Goal: Check status: Check status

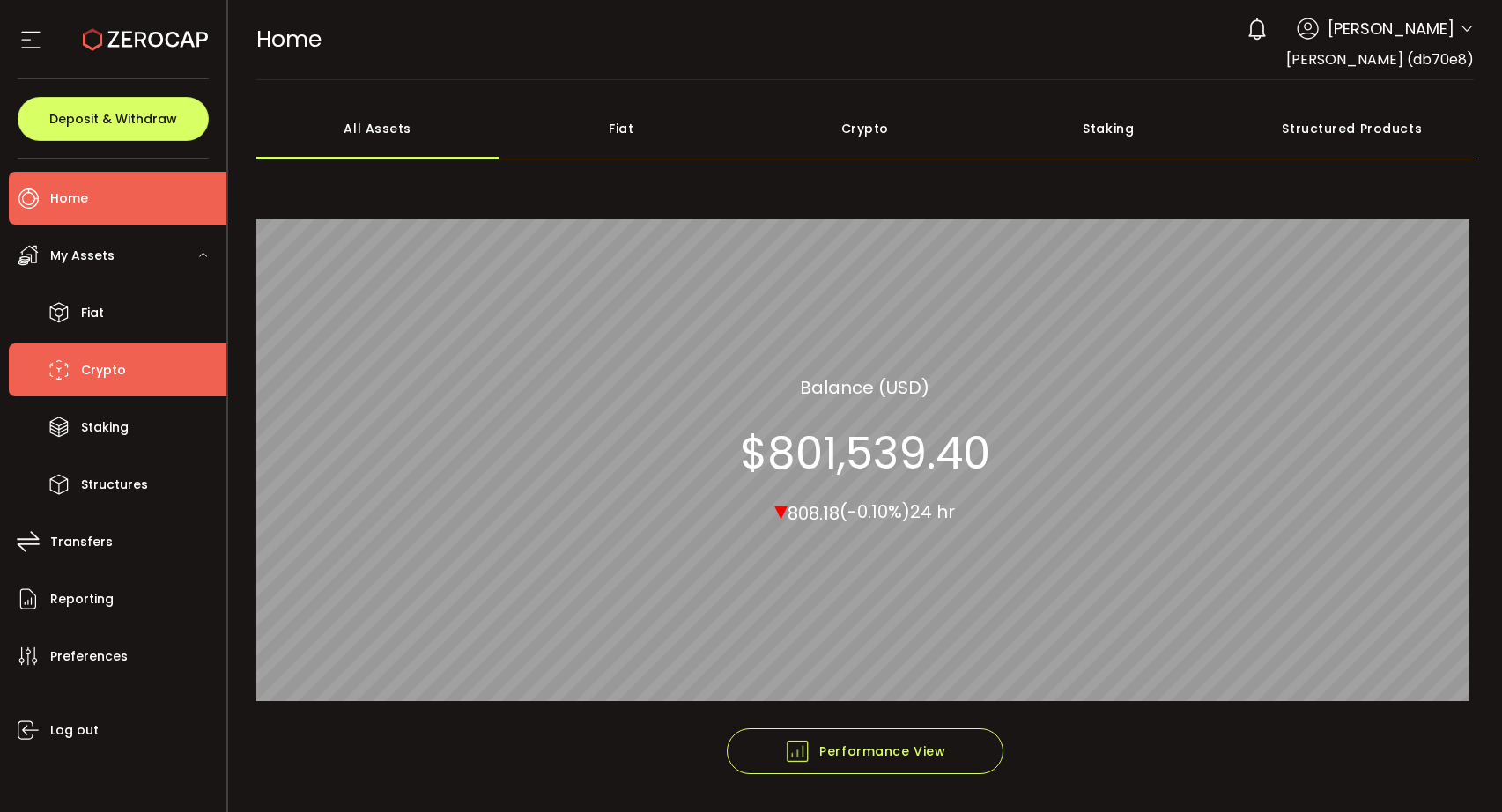
click at [115, 360] on span "Crypto" at bounding box center [103, 370] width 45 height 26
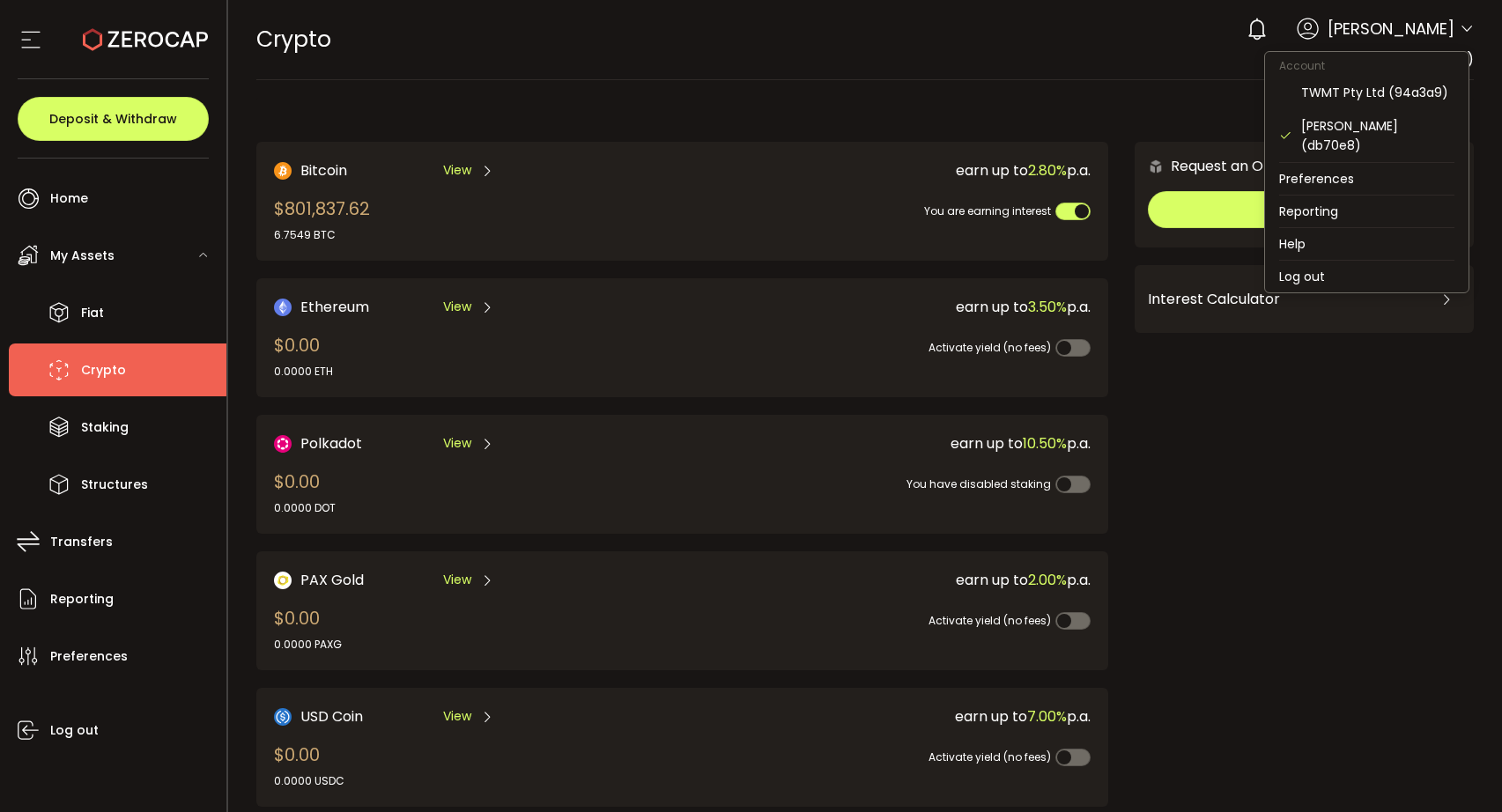
click at [1460, 33] on icon at bounding box center [1467, 29] width 14 height 14
click at [1308, 261] on li "Log out" at bounding box center [1366, 277] width 204 height 32
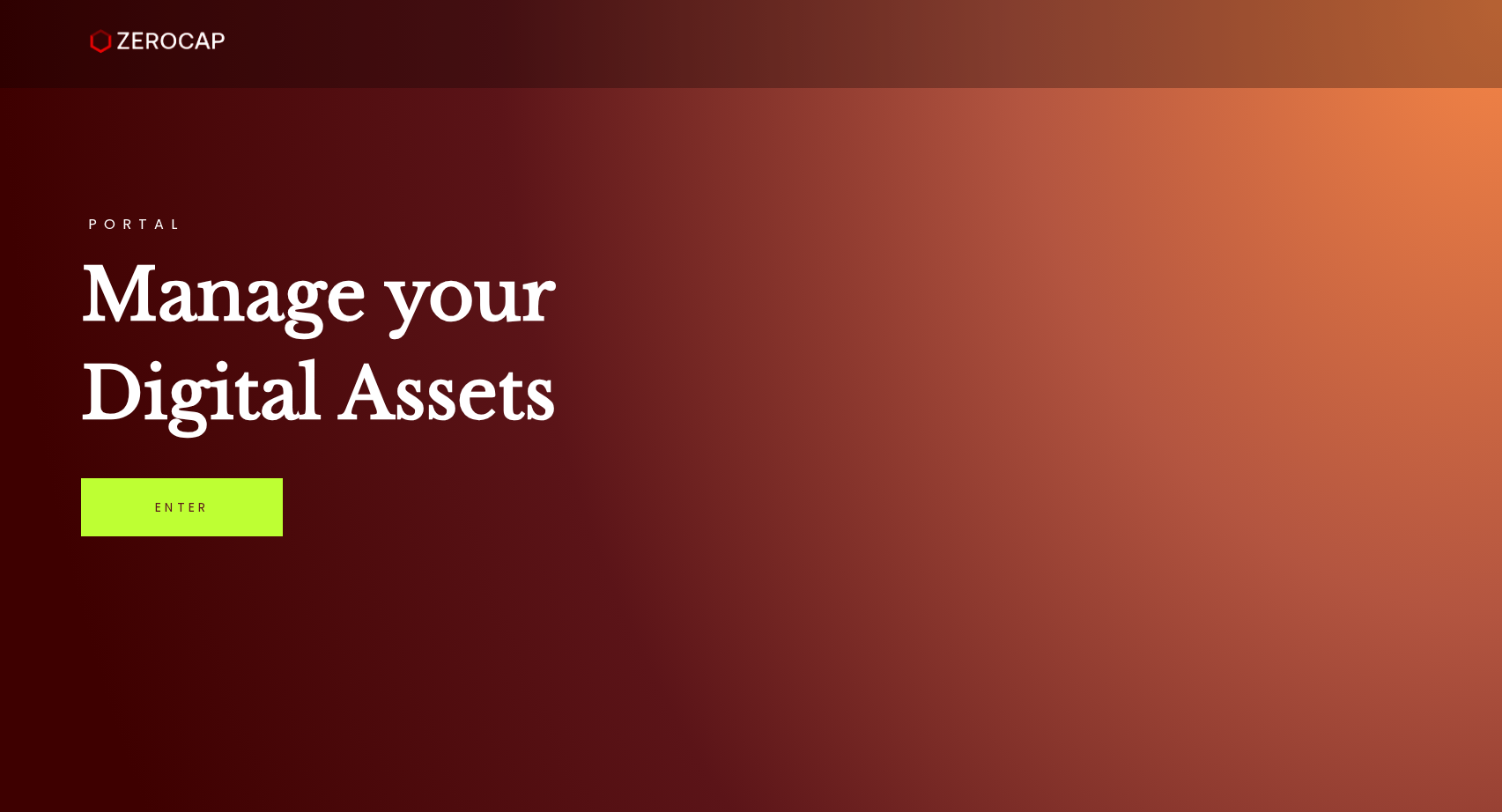
click at [205, 497] on link "Enter" at bounding box center [182, 507] width 202 height 58
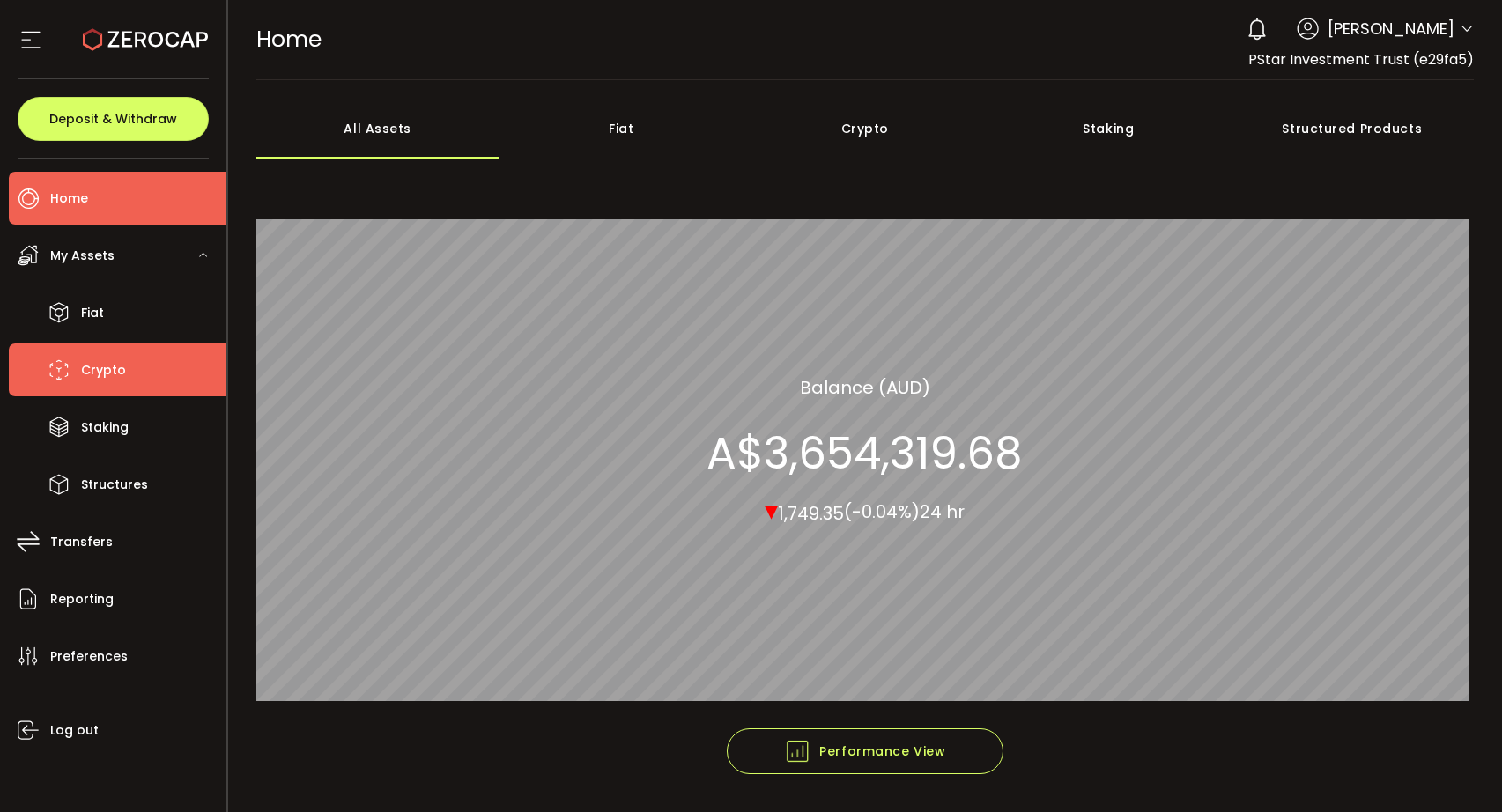
click at [137, 384] on li "Crypto" at bounding box center [117, 370] width 218 height 53
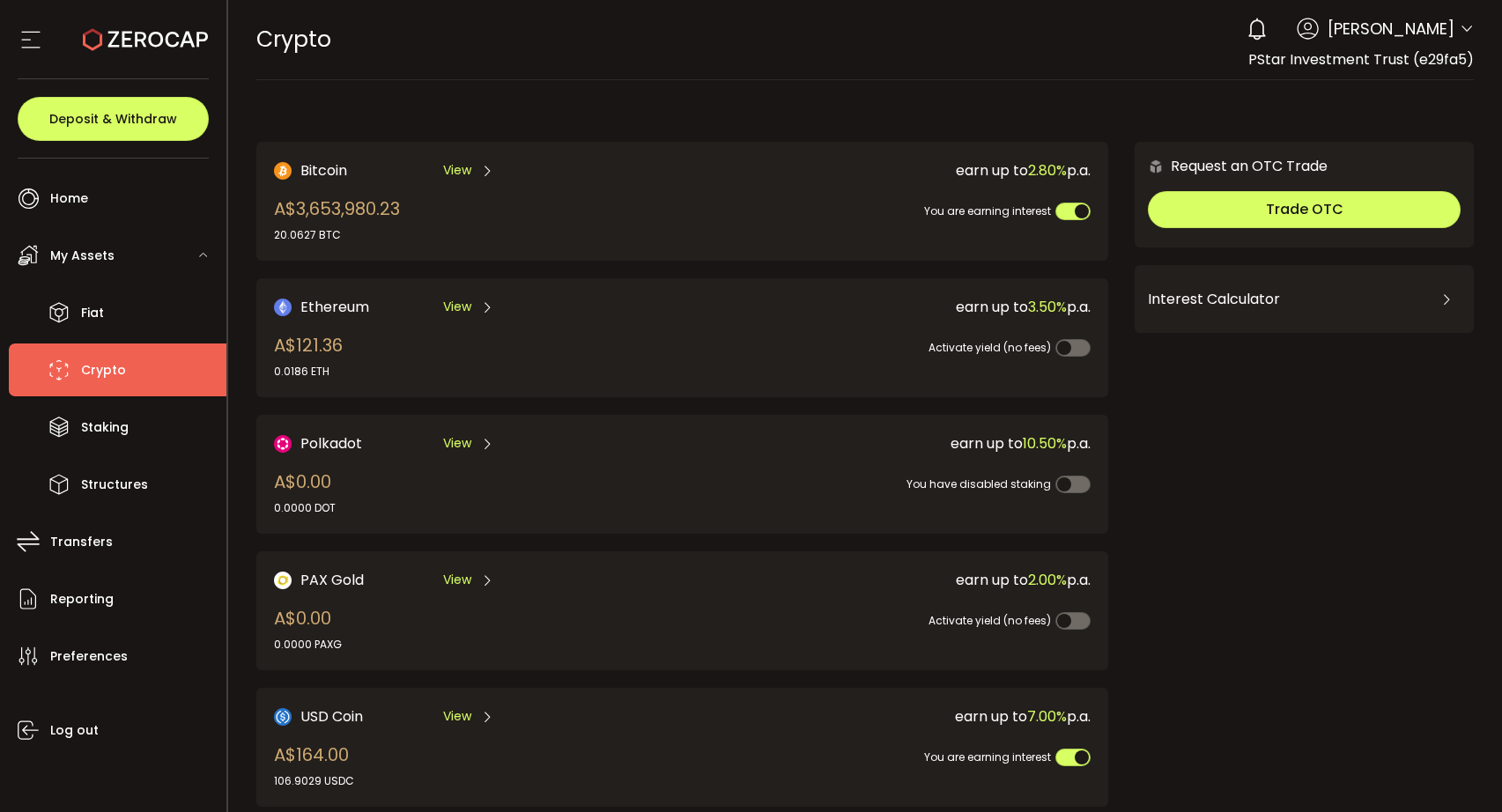
click at [448, 169] on span "View" at bounding box center [457, 170] width 28 height 19
